Goal: Task Accomplishment & Management: Use online tool/utility

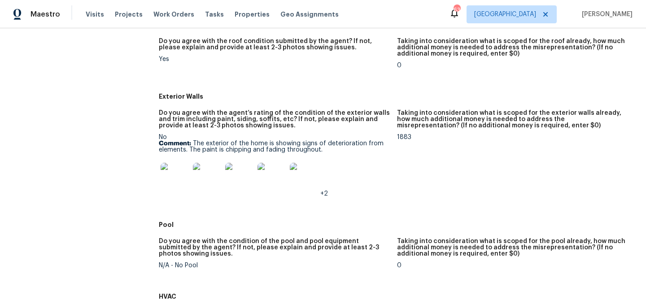
scroll to position [394, 0]
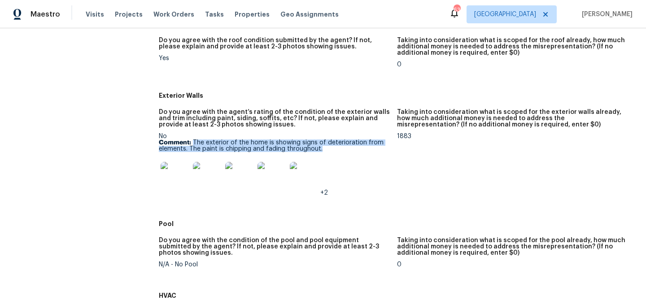
drag, startPoint x: 193, startPoint y: 141, endPoint x: 330, endPoint y: 149, distance: 136.5
click at [330, 149] on p "Comment: The exterior of the home is showing signs of deterioration from elemen…" at bounding box center [274, 145] width 231 height 13
copy p "The exterior of the home is showing signs of deterioration from elements. The p…"
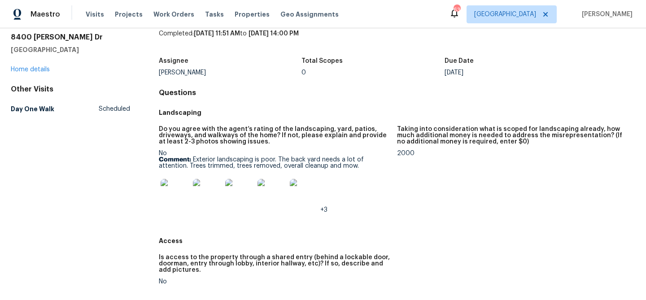
scroll to position [33, 0]
click at [192, 157] on p "Comment: Exterior landscaping is poor. The back yard needs a lot of attention. …" at bounding box center [274, 163] width 231 height 13
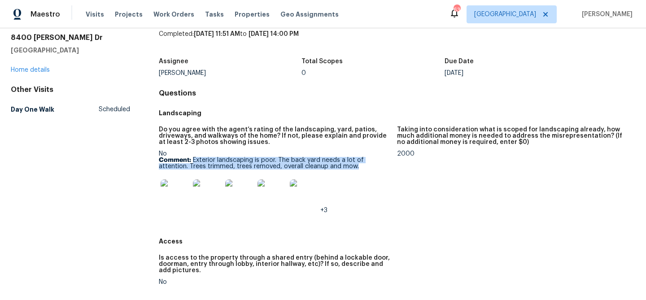
drag, startPoint x: 192, startPoint y: 159, endPoint x: 363, endPoint y: 166, distance: 170.5
click at [363, 166] on p "Comment: Exterior landscaping is poor. The back yard needs a lot of attention. …" at bounding box center [274, 163] width 231 height 13
copy p "Exterior landscaping is poor. The back yard needs a lot of attention. Trees tri…"
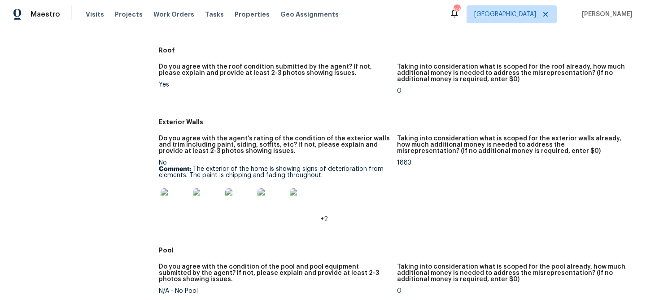
scroll to position [368, 0]
drag, startPoint x: 200, startPoint y: 121, endPoint x: 157, endPoint y: 118, distance: 42.7
copy h5 "Exterior Walls"
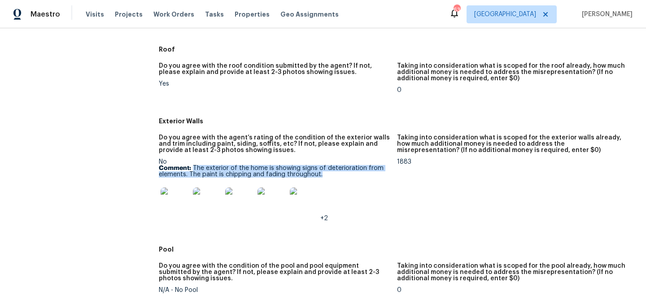
drag, startPoint x: 193, startPoint y: 168, endPoint x: 321, endPoint y: 176, distance: 128.0
click at [321, 176] on p "Comment: The exterior of the home is showing signs of deterioration from elemen…" at bounding box center [274, 171] width 231 height 13
copy p "The exterior of the home is showing signs of deterioration from elements. The p…"
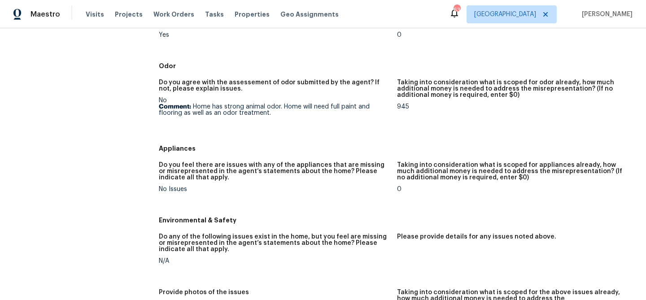
scroll to position [821, 0]
drag, startPoint x: 175, startPoint y: 66, endPoint x: 147, endPoint y: 66, distance: 27.8
click at [147, 66] on div "All visits 8400 Wyatt Dr Fort Worth, TX 76108 Home details Other Visits Day One…" at bounding box center [323, 51] width 624 height 1652
copy h5 "Odor"
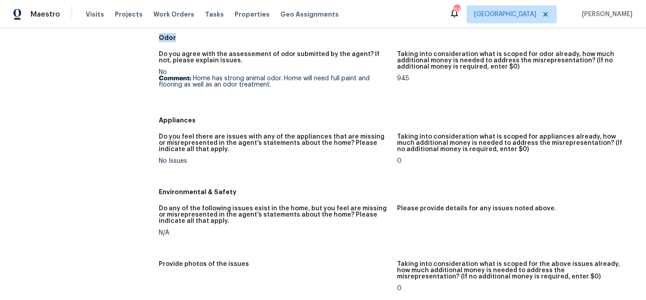
scroll to position [831, 0]
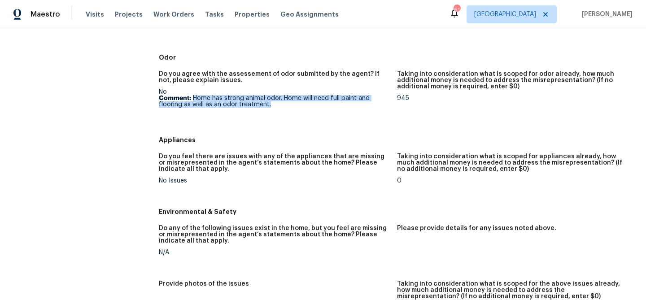
drag, startPoint x: 192, startPoint y: 96, endPoint x: 262, endPoint y: 110, distance: 71.0
click at [262, 110] on figure "Do you agree with the assessement of odor submitted by the agent? If not, pleas…" at bounding box center [278, 99] width 238 height 56
copy p "Home has strong animal odor. Home will need full paint and flooring as well as …"
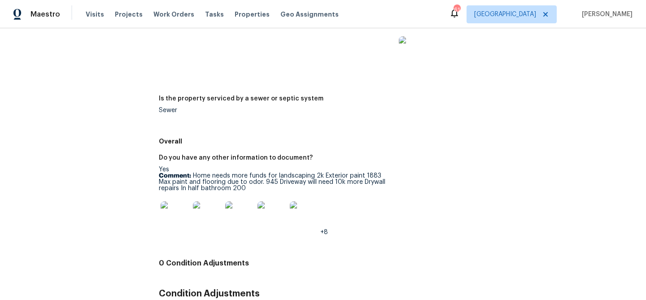
scroll to position [1341, 0]
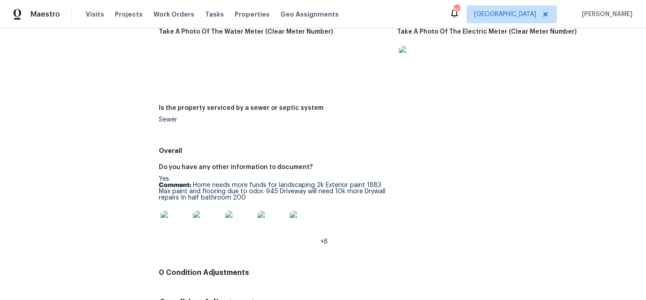
click at [182, 228] on img at bounding box center [175, 225] width 29 height 29
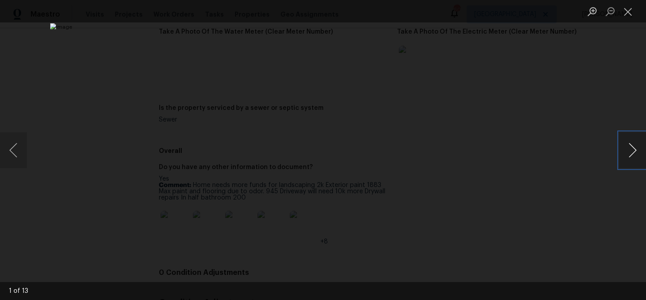
click at [623, 150] on button "Next image" at bounding box center [632, 150] width 27 height 36
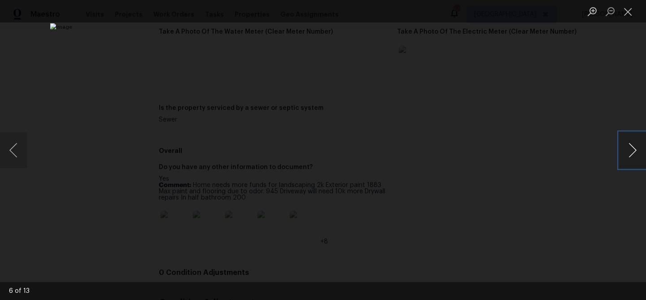
click at [623, 150] on button "Next image" at bounding box center [632, 150] width 27 height 36
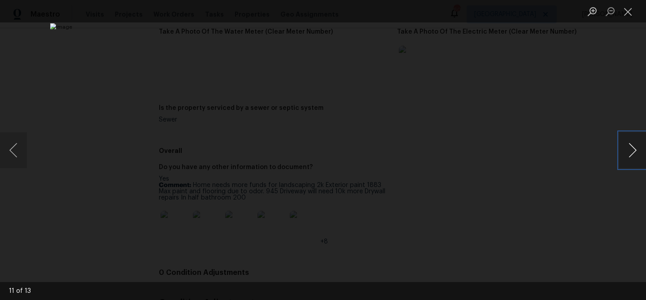
click at [623, 150] on button "Next image" at bounding box center [632, 150] width 27 height 36
click at [623, 149] on button "Next image" at bounding box center [632, 150] width 27 height 36
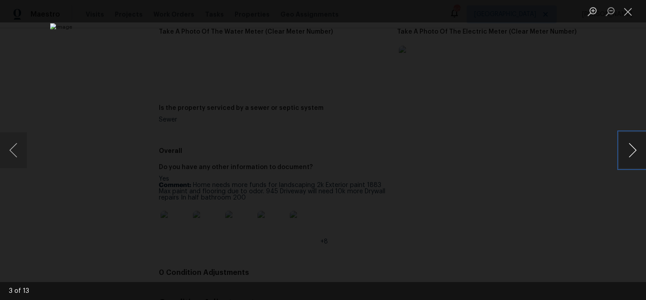
click at [629, 149] on button "Next image" at bounding box center [632, 150] width 27 height 36
click at [625, 144] on button "Next image" at bounding box center [632, 150] width 27 height 36
click at [629, 14] on button "Close lightbox" at bounding box center [628, 12] width 18 height 16
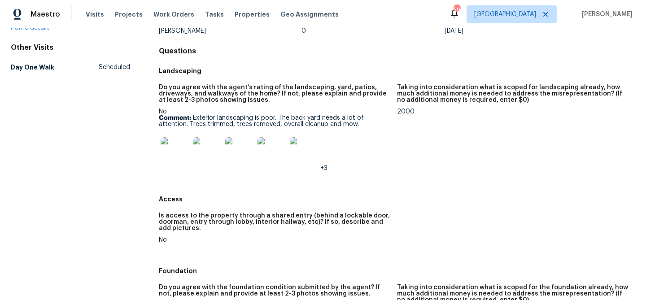
scroll to position [0, 0]
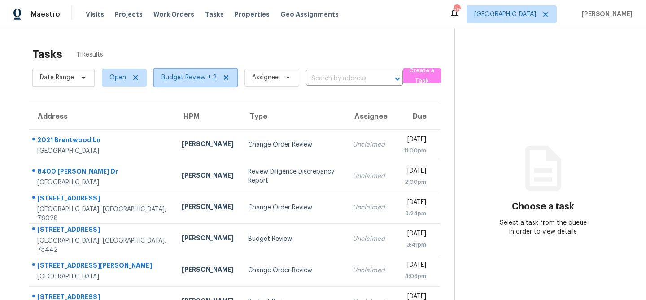
click at [211, 78] on span "Budget Review + 2" at bounding box center [188, 77] width 55 height 9
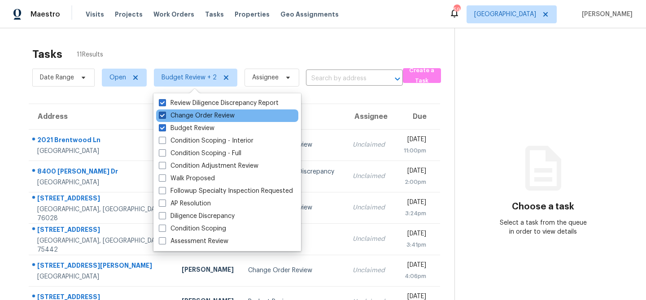
click at [161, 115] on span at bounding box center [162, 115] width 7 height 7
click at [161, 115] on input "Change Order Review" at bounding box center [162, 114] width 6 height 6
checkbox input "false"
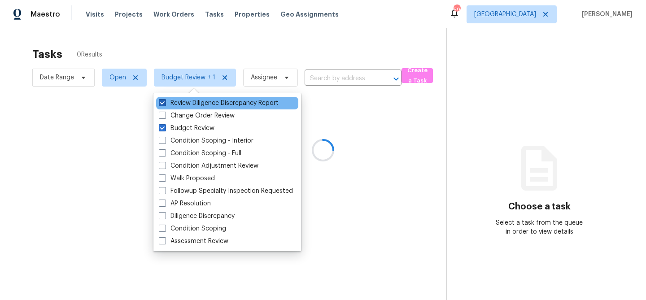
click at [162, 101] on span at bounding box center [162, 102] width 7 height 7
click at [162, 101] on input "Review Diligence Discrepancy Report" at bounding box center [162, 102] width 6 height 6
checkbox input "false"
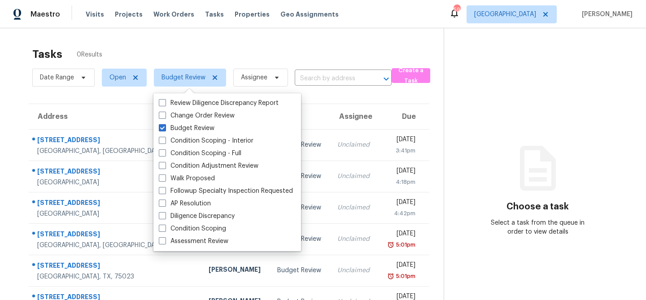
click at [213, 39] on div "Tasks 0 Results Date Range Open Budget Review Assignee ​ Create a Task Address …" at bounding box center [323, 178] width 646 height 300
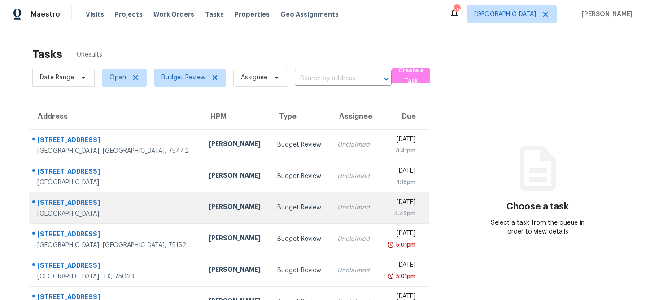
scroll to position [28, 0]
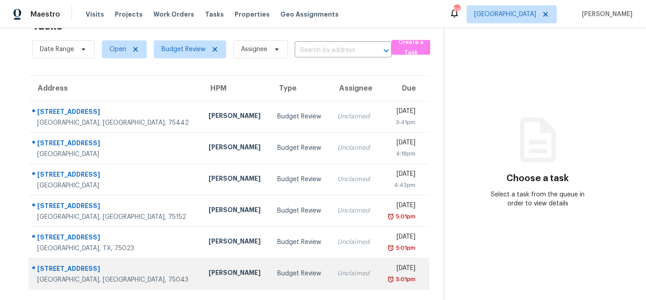
click at [208, 271] on div "[PERSON_NAME]" at bounding box center [235, 273] width 54 height 11
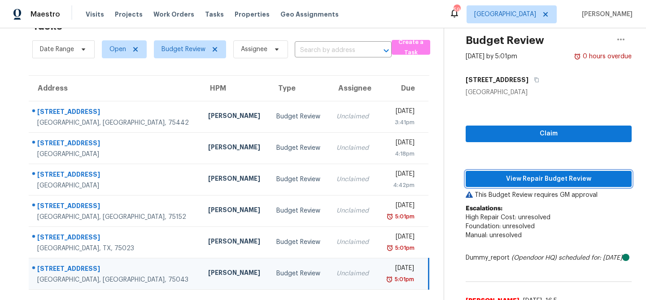
click at [507, 176] on span "View Repair Budget Review" at bounding box center [549, 179] width 152 height 11
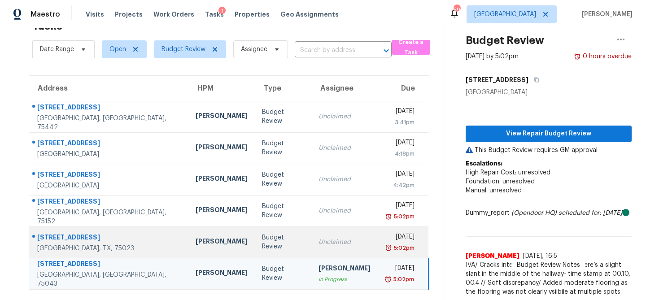
click at [311, 235] on td "Unclaimed" at bounding box center [344, 241] width 66 height 31
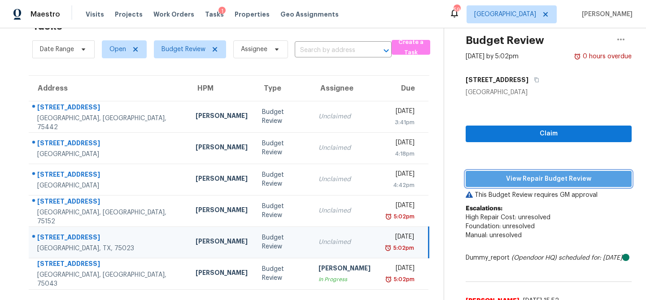
click at [495, 177] on span "View Repair Budget Review" at bounding box center [549, 179] width 152 height 11
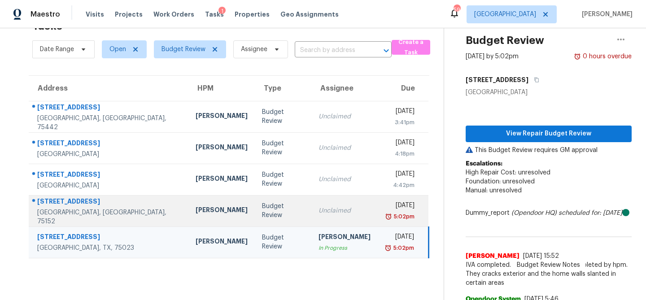
click at [311, 205] on td "Unclaimed" at bounding box center [344, 210] width 66 height 31
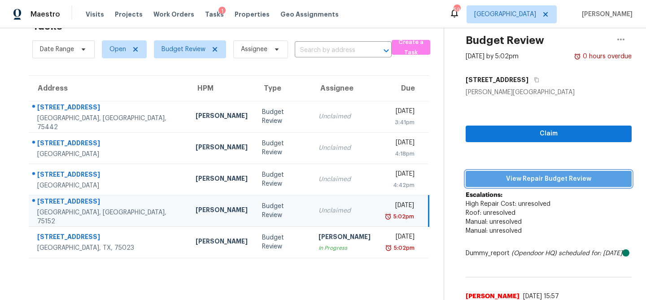
click at [513, 174] on span "View Repair Budget Review" at bounding box center [549, 179] width 152 height 11
